Goal: Obtain resource: Obtain resource

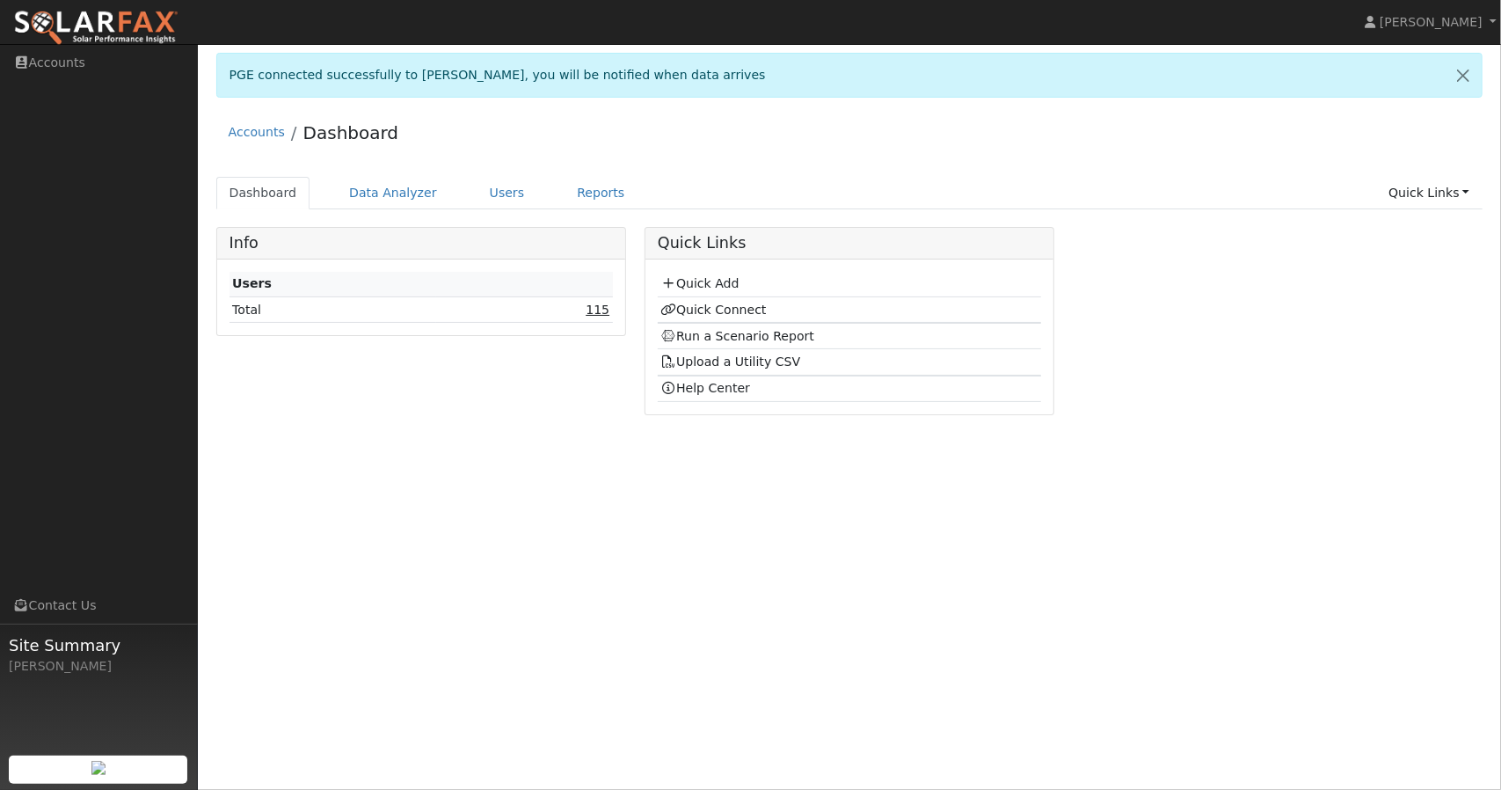
click at [601, 312] on link "115" at bounding box center [598, 309] width 24 height 14
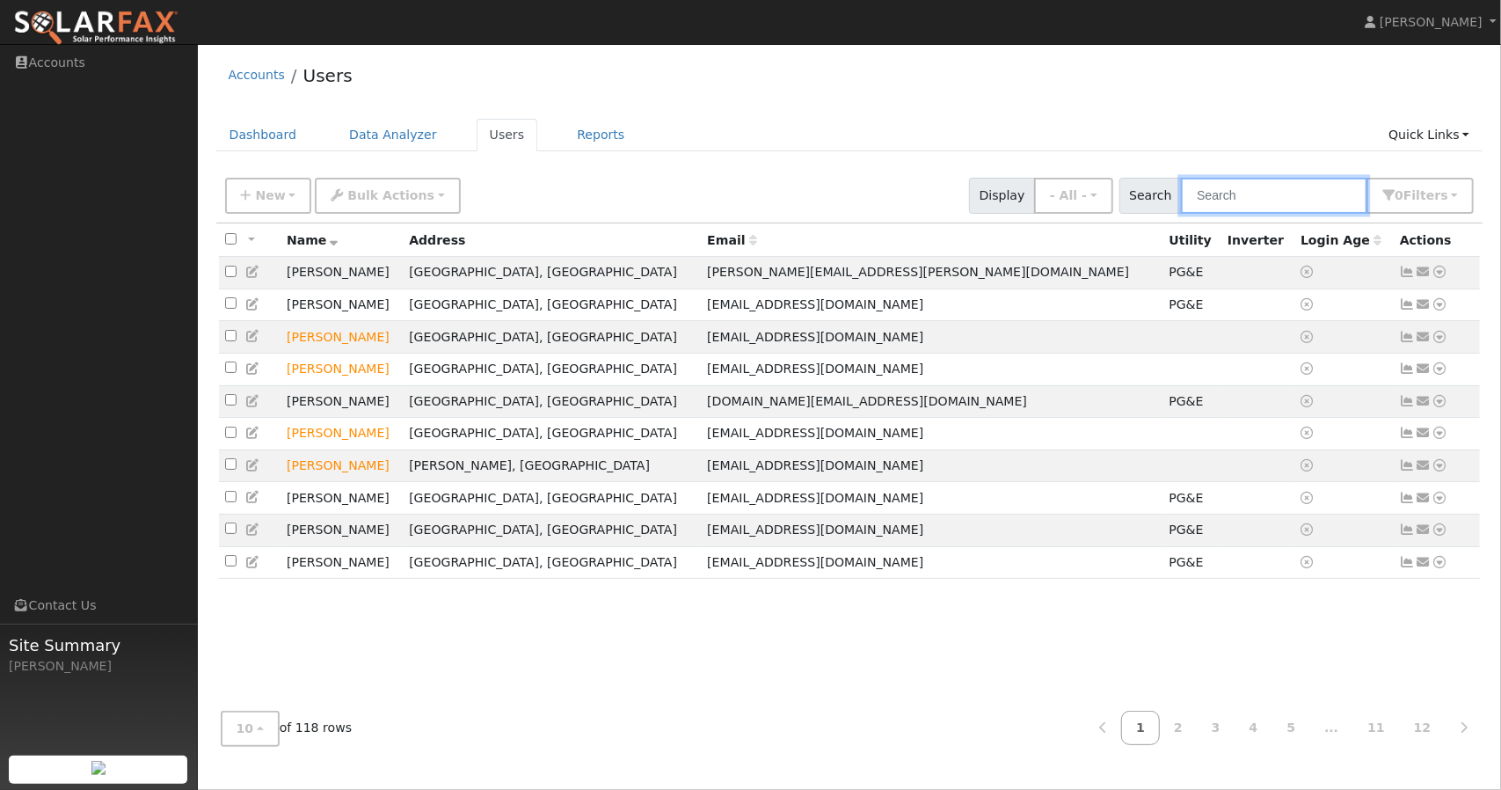
click at [1240, 201] on input "text" at bounding box center [1274, 196] width 186 height 36
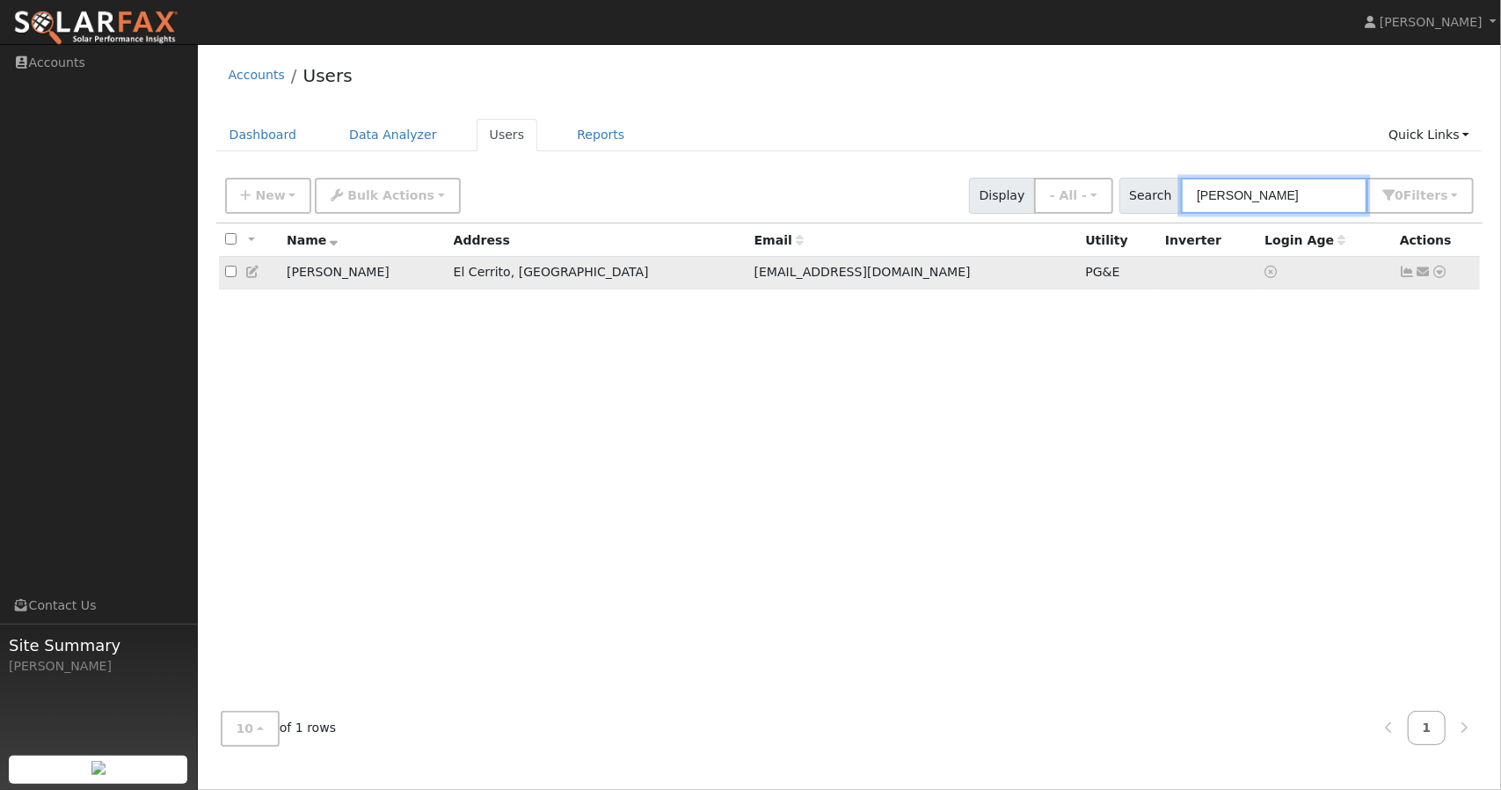
type input "jean"
click at [1442, 274] on icon at bounding box center [1439, 272] width 16 height 12
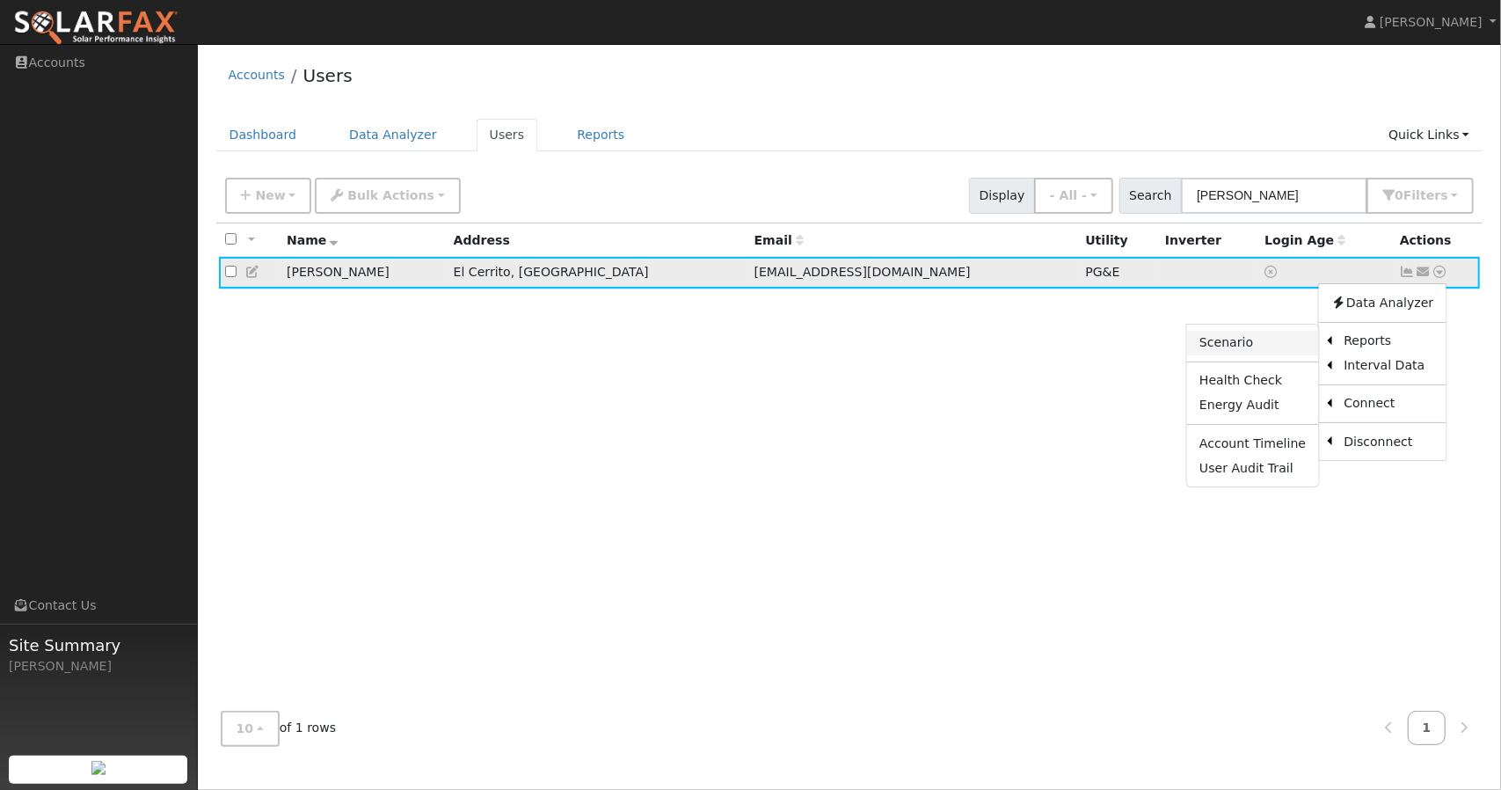
click at [1278, 346] on link "Scenario" at bounding box center [1252, 343] width 131 height 25
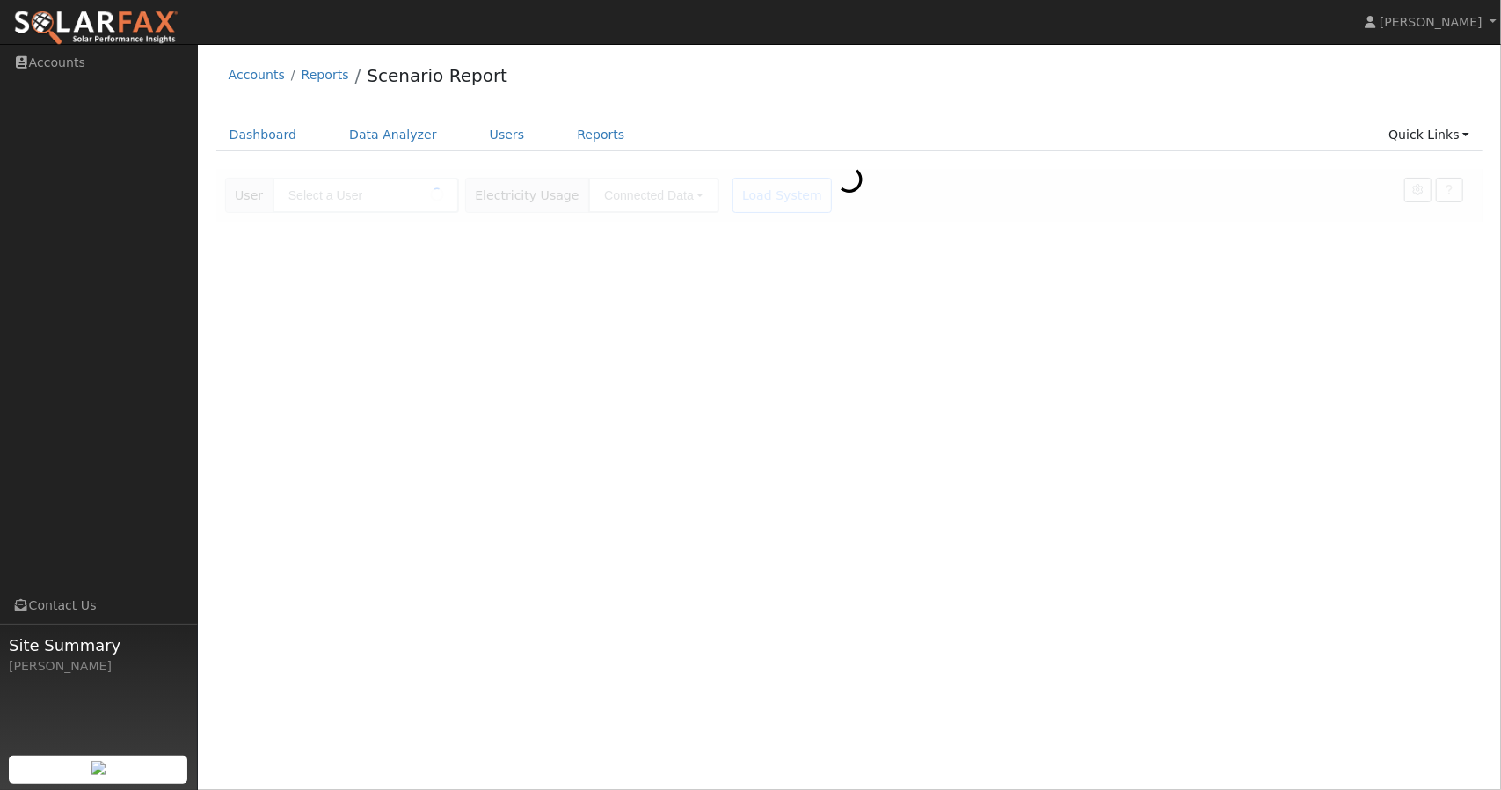
type input "[PERSON_NAME]"
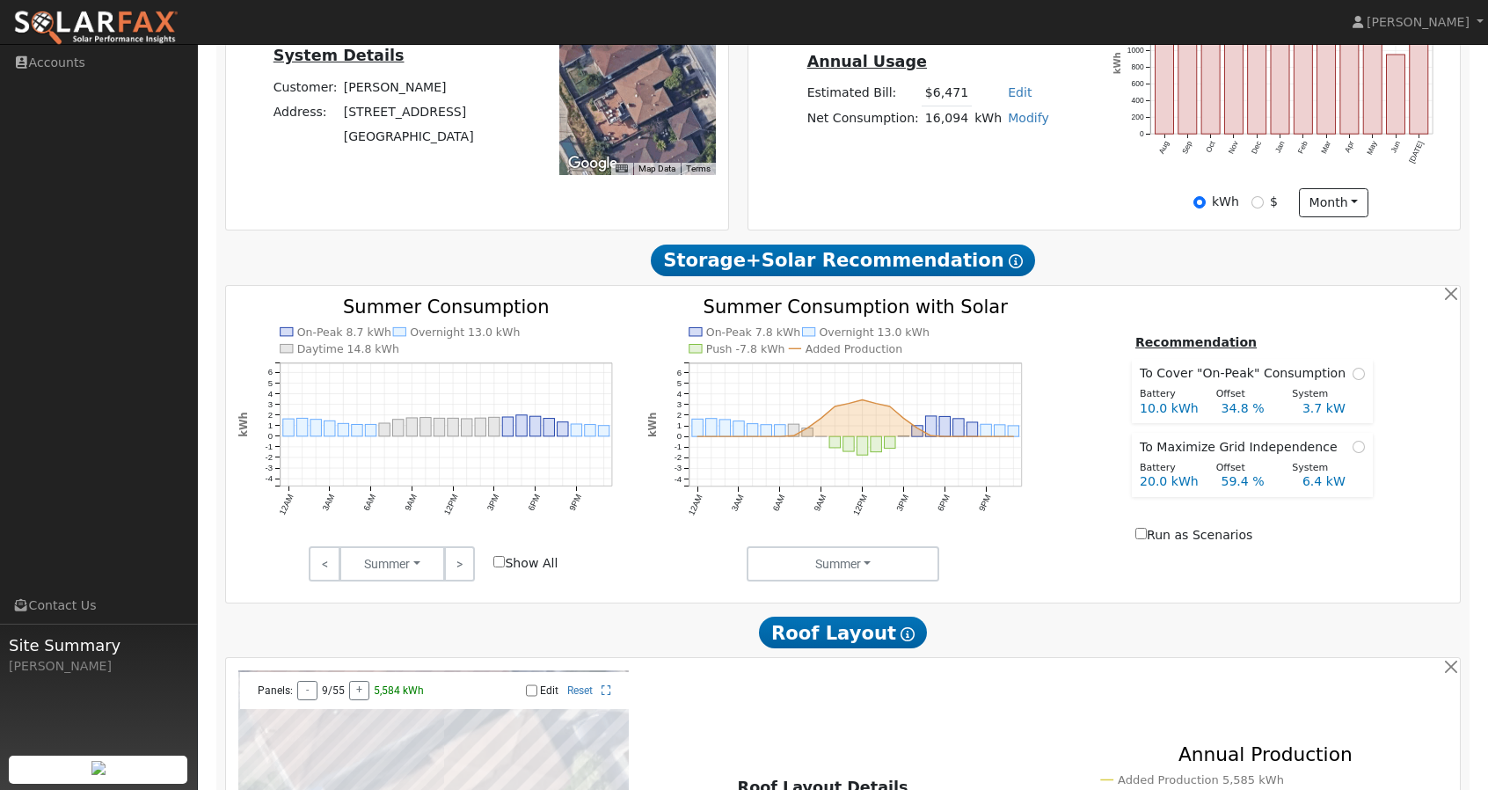
scroll to position [458, 0]
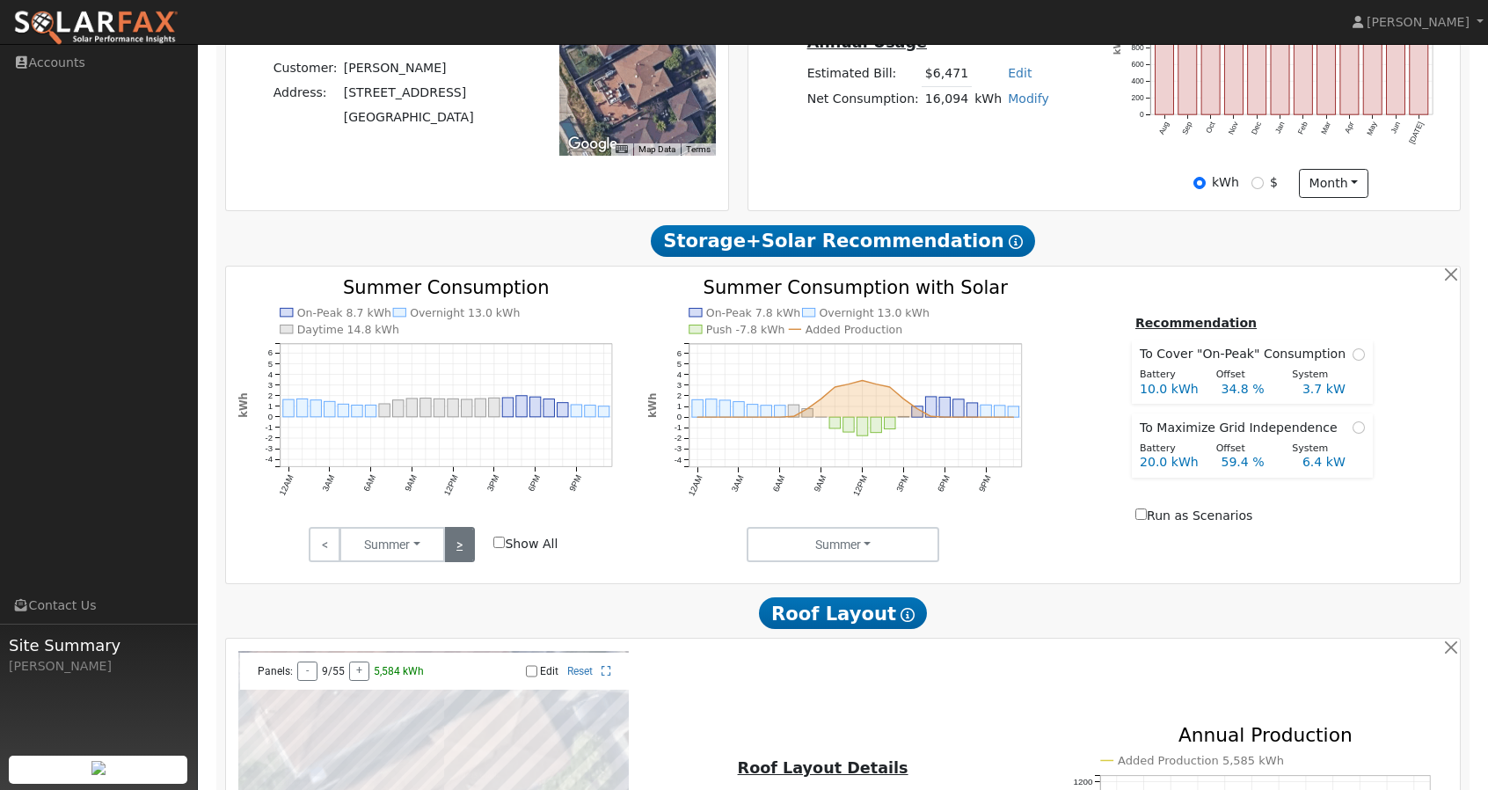
click at [466, 551] on link ">" at bounding box center [459, 544] width 31 height 35
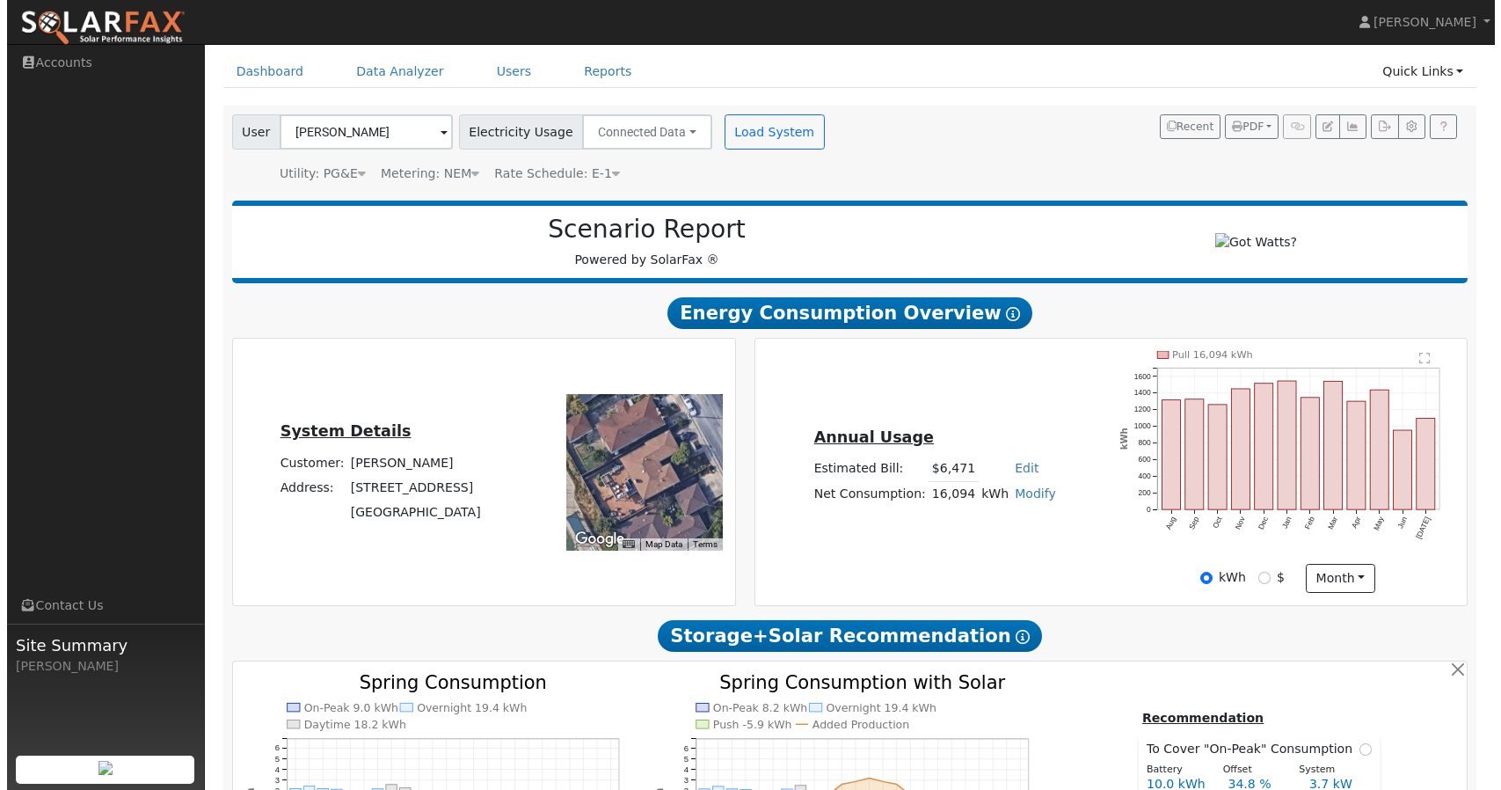
scroll to position [0, 0]
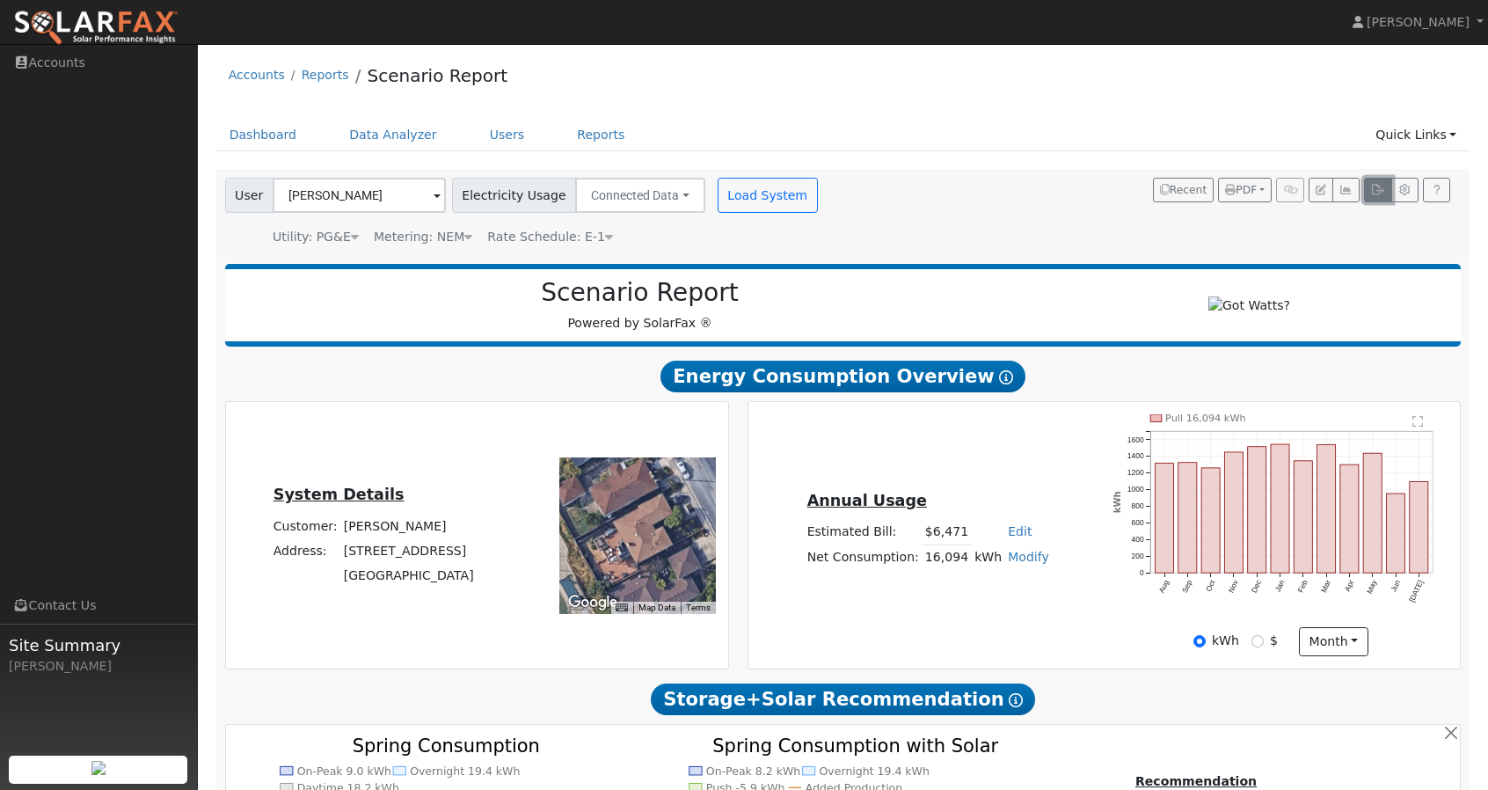
click at [1378, 188] on icon "button" at bounding box center [1377, 190] width 13 height 11
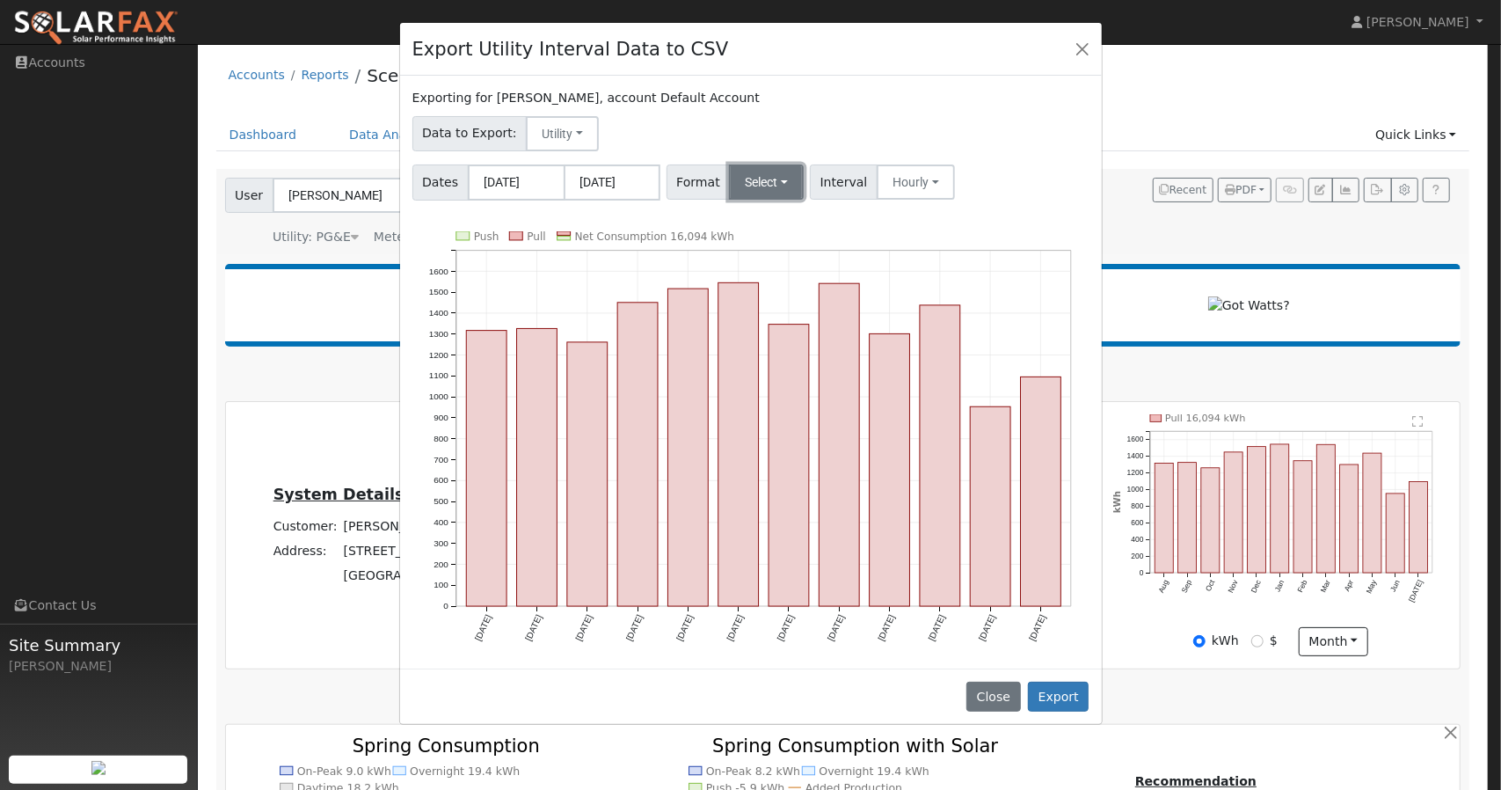
click at [773, 190] on button "Select" at bounding box center [766, 181] width 75 height 35
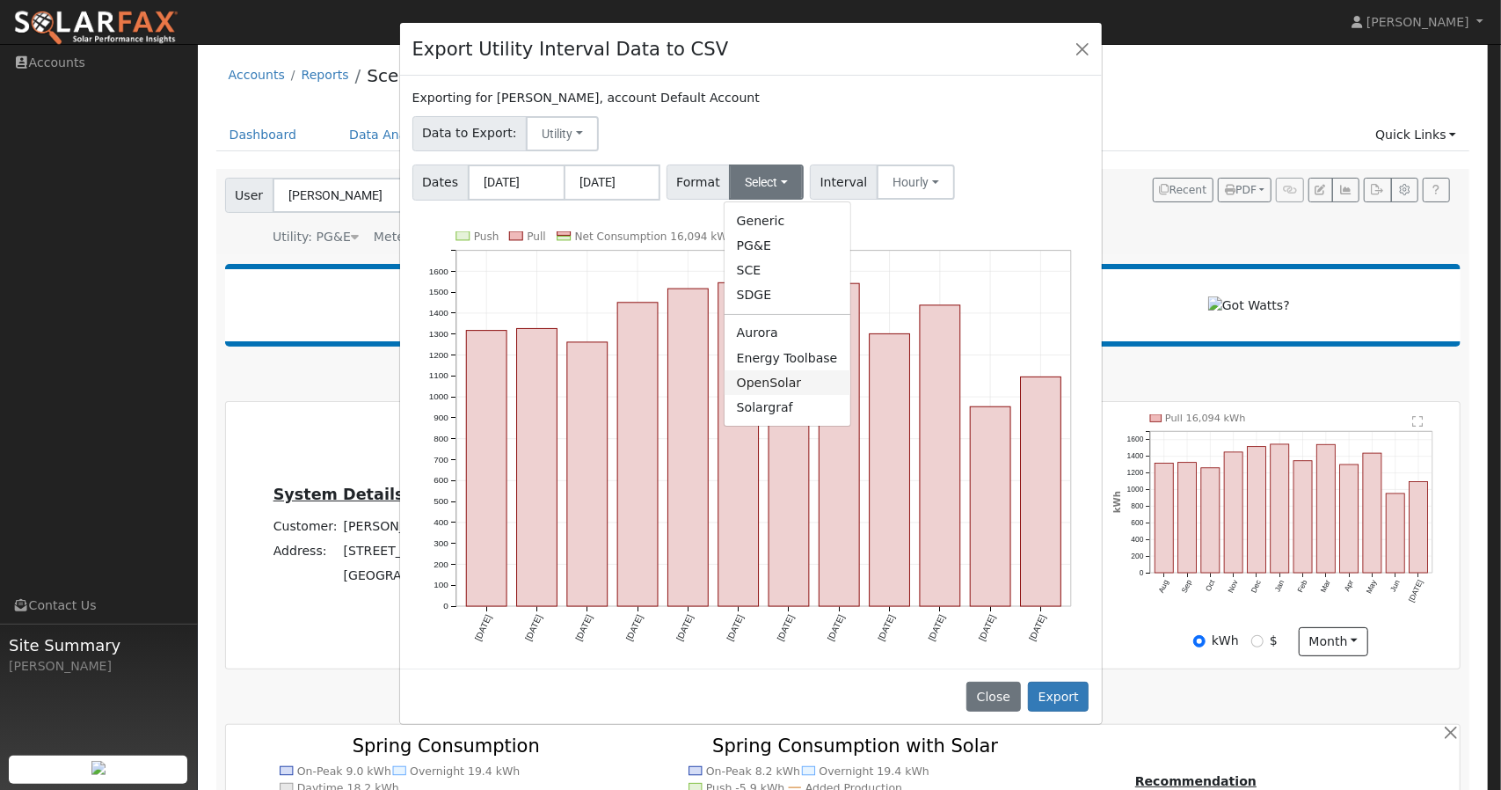
click at [739, 379] on link "OpenSolar" at bounding box center [788, 382] width 126 height 25
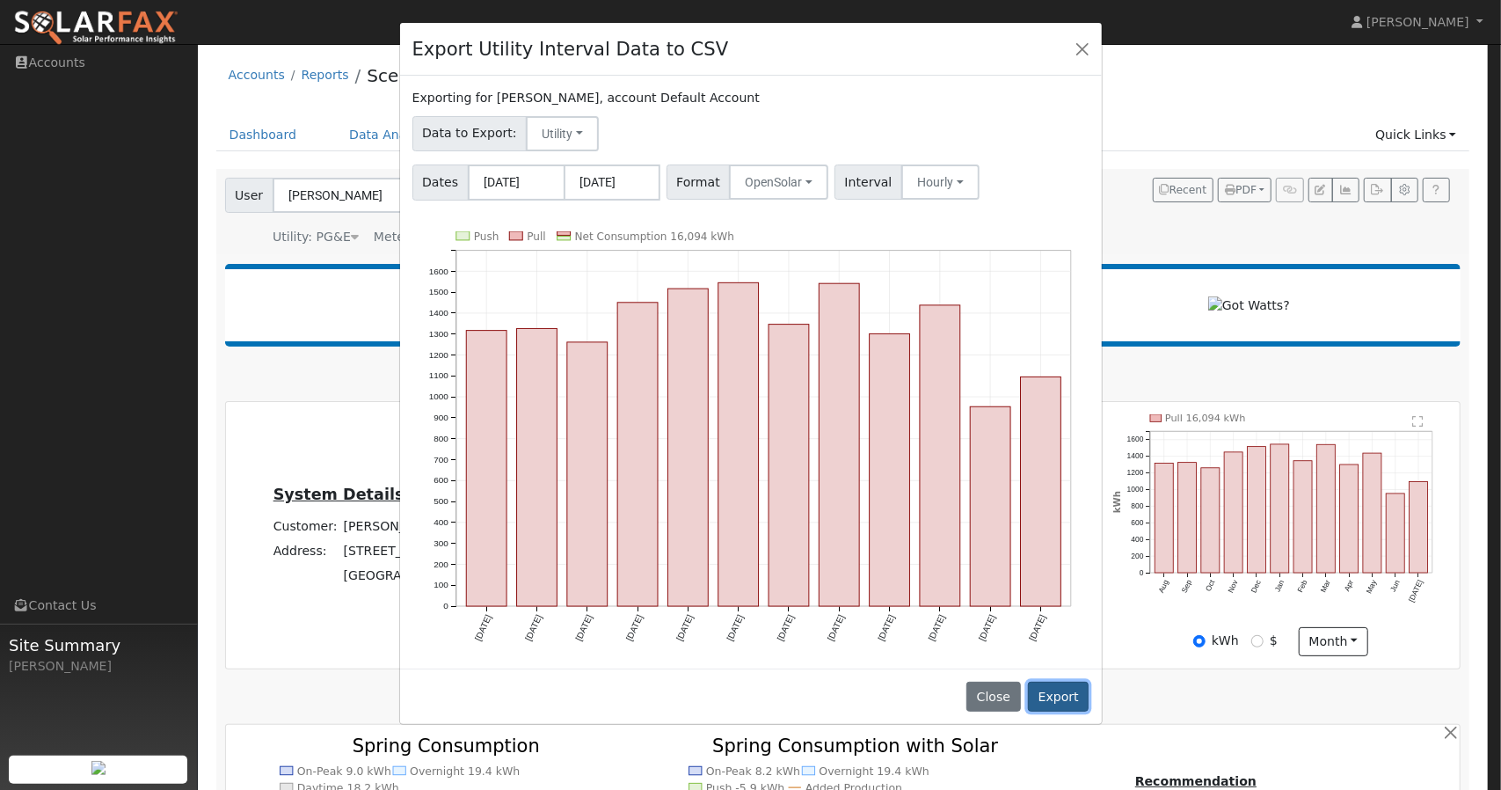
click at [1043, 689] on button "Export" at bounding box center [1058, 696] width 61 height 30
